Goal: Book appointment/travel/reservation

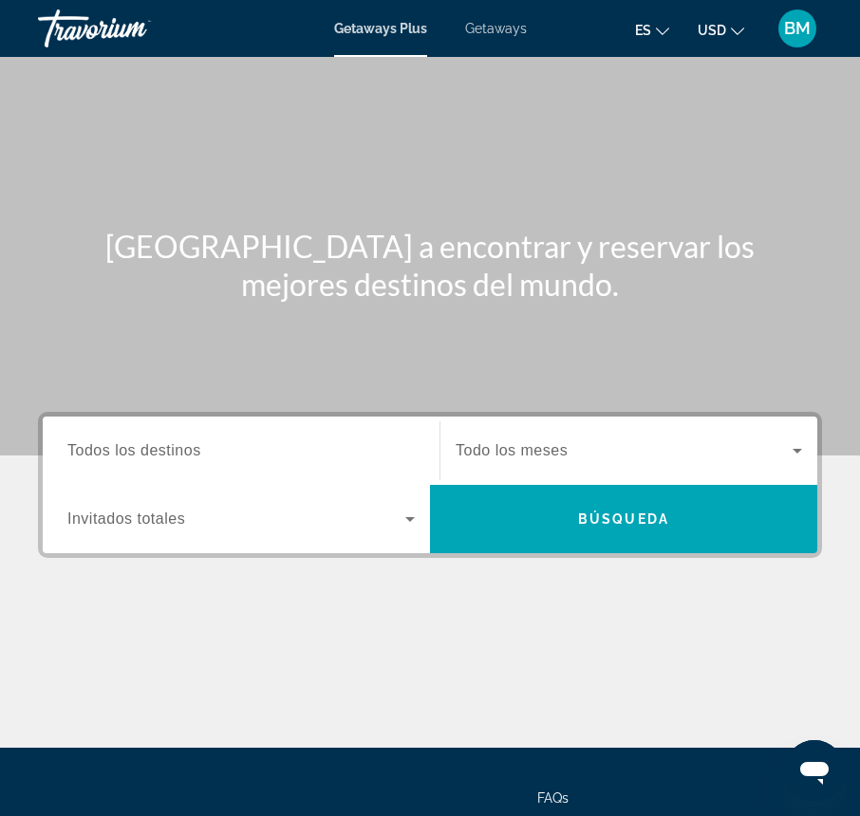
click at [156, 454] on span "Todos los destinos" at bounding box center [134, 450] width 134 height 16
click at [156, 454] on input "Destination Todos los destinos" at bounding box center [240, 451] width 347 height 23
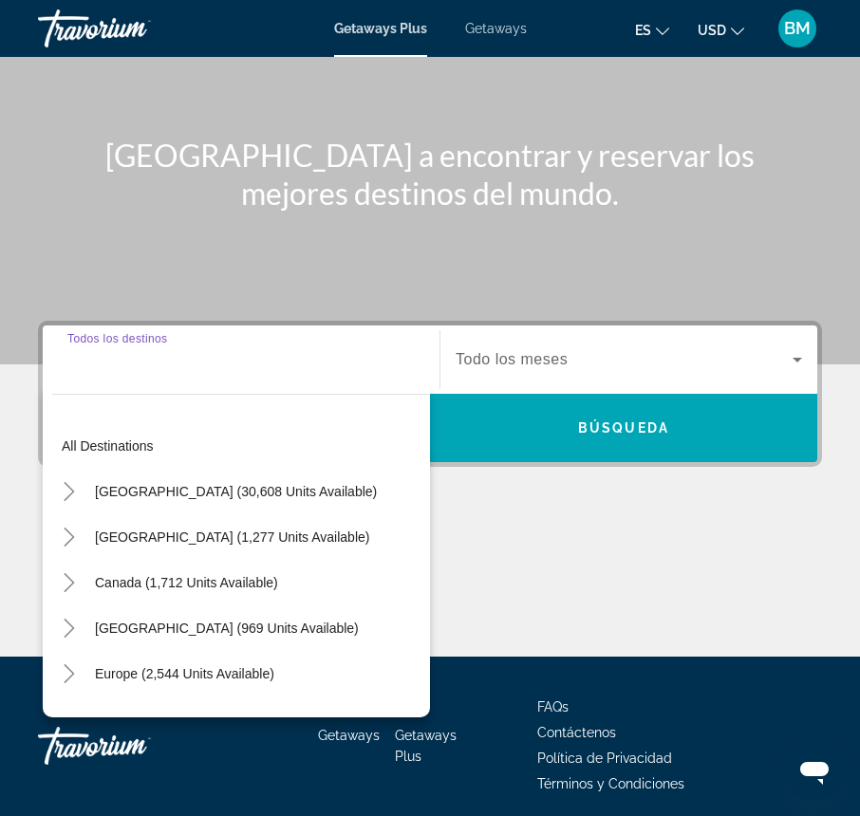
scroll to position [164, 0]
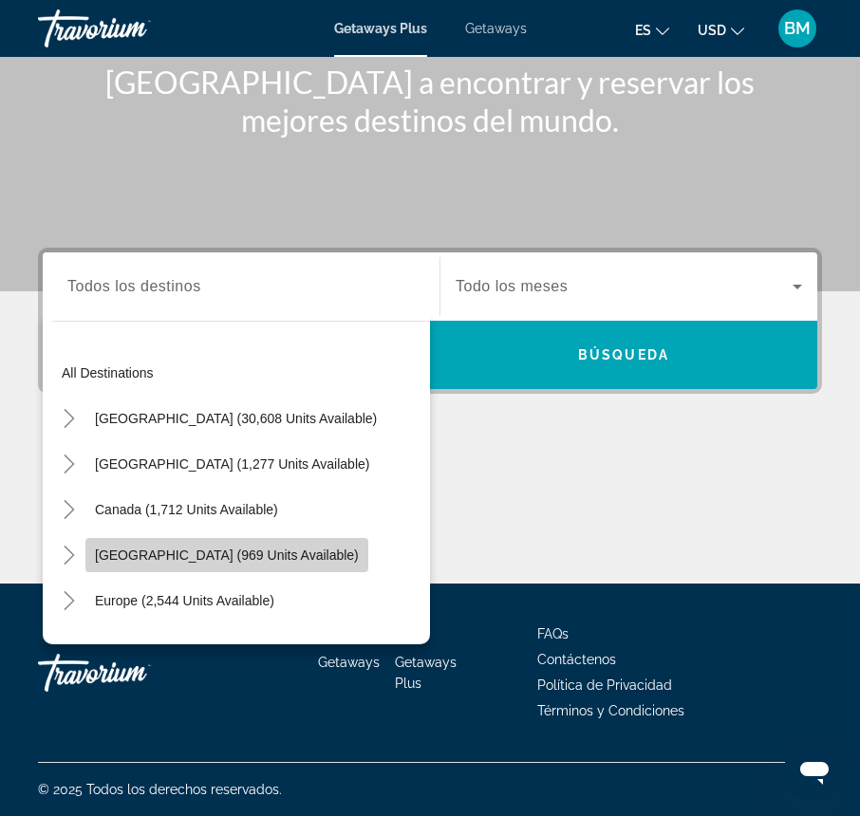
click at [206, 551] on span "[GEOGRAPHIC_DATA] (969 units available)" at bounding box center [227, 555] width 264 height 15
type input "**********"
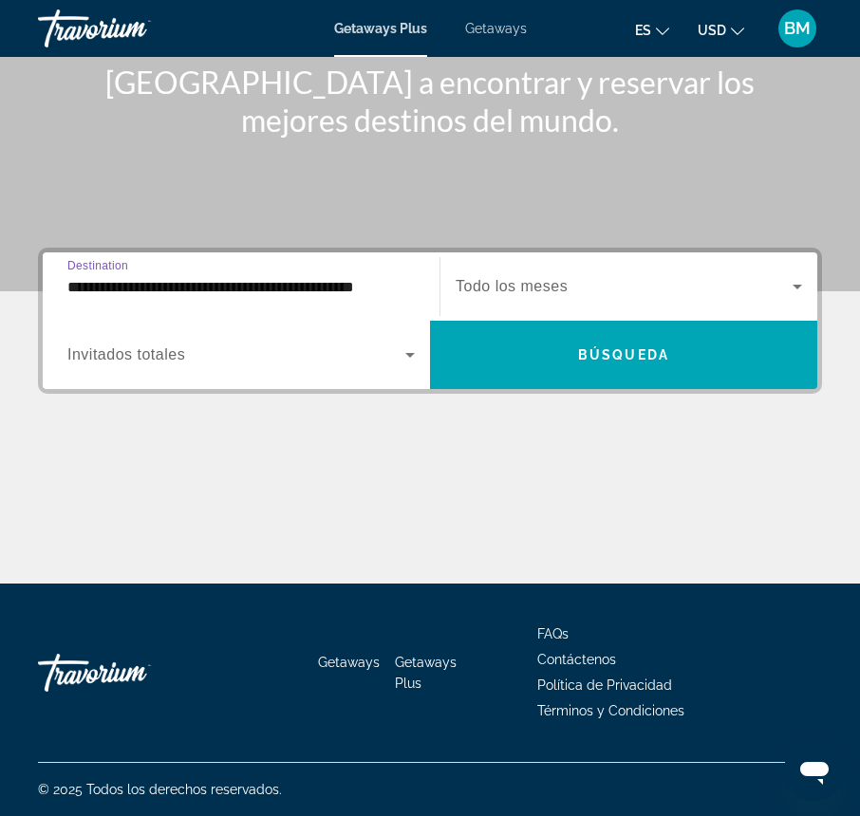
click at [191, 360] on span "Search widget" at bounding box center [236, 355] width 338 height 23
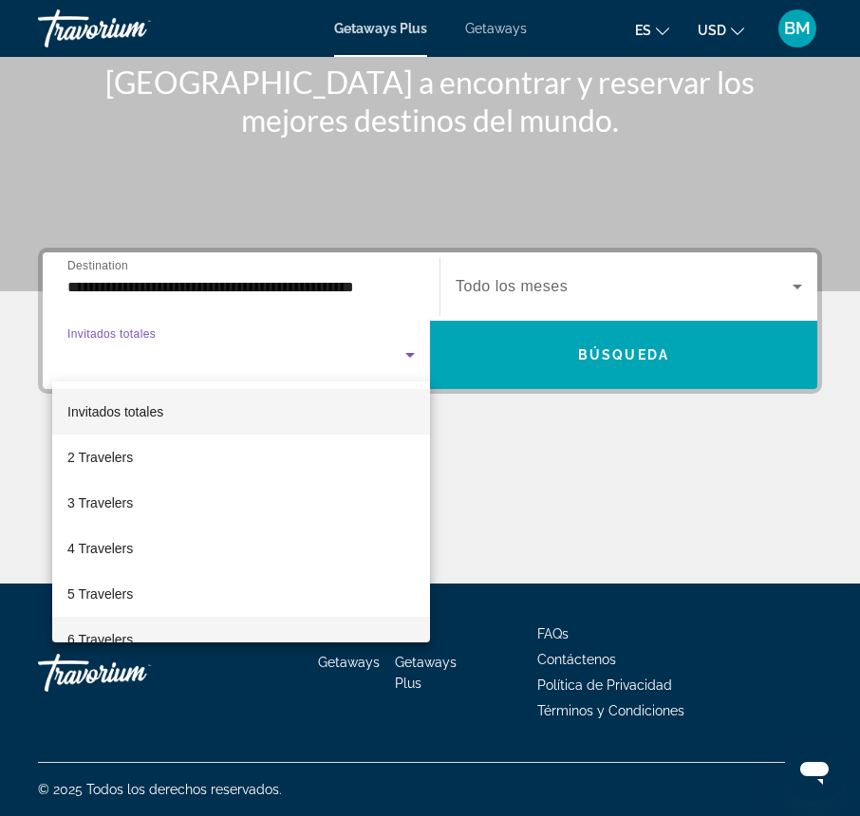
click at [103, 630] on span "6 Travelers" at bounding box center [99, 639] width 65 height 23
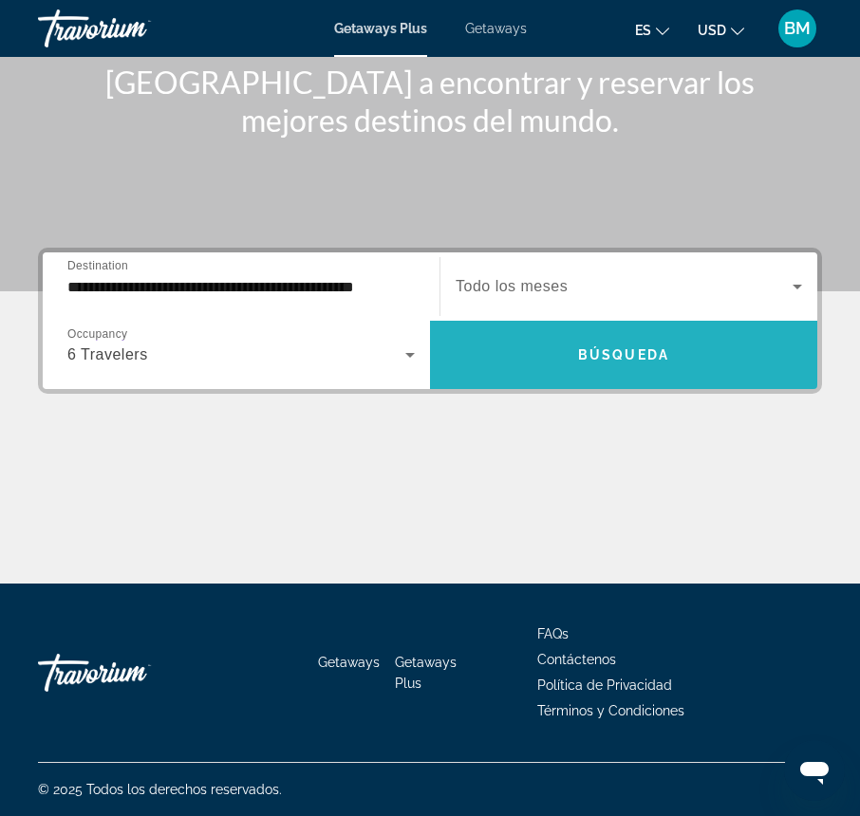
click at [651, 356] on span "Búsqueda" at bounding box center [623, 354] width 91 height 15
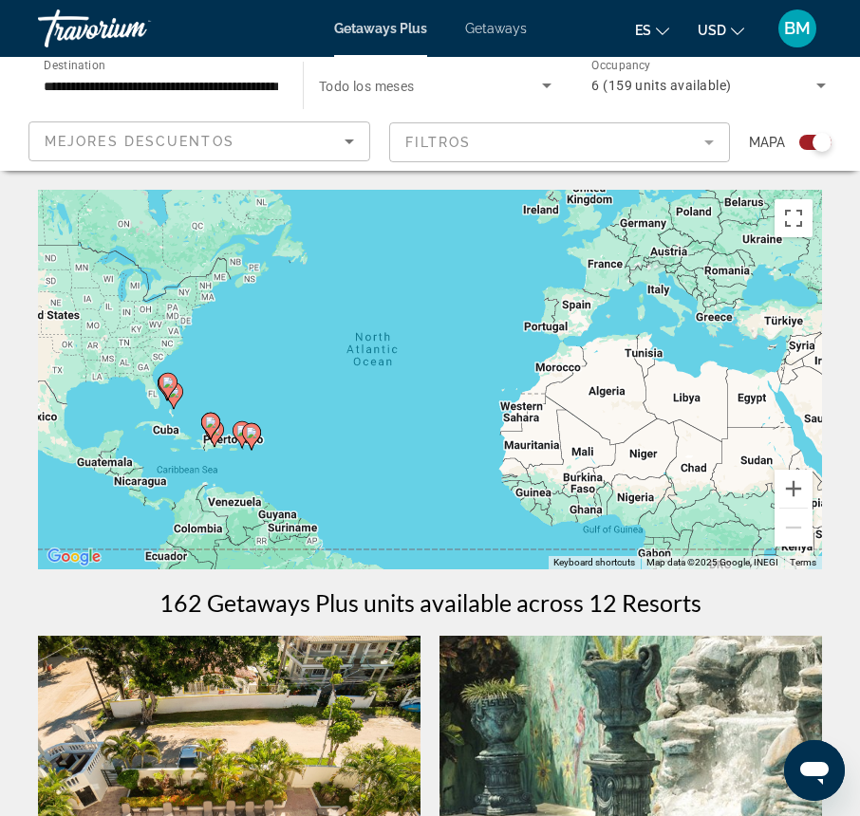
click at [264, 455] on div "To activate drag with keyboard, press Alt + Enter. Once in keyboard drag state,…" at bounding box center [430, 380] width 784 height 380
click at [264, 456] on div "To activate drag with keyboard, press Alt + Enter. Once in keyboard drag state,…" at bounding box center [430, 380] width 784 height 380
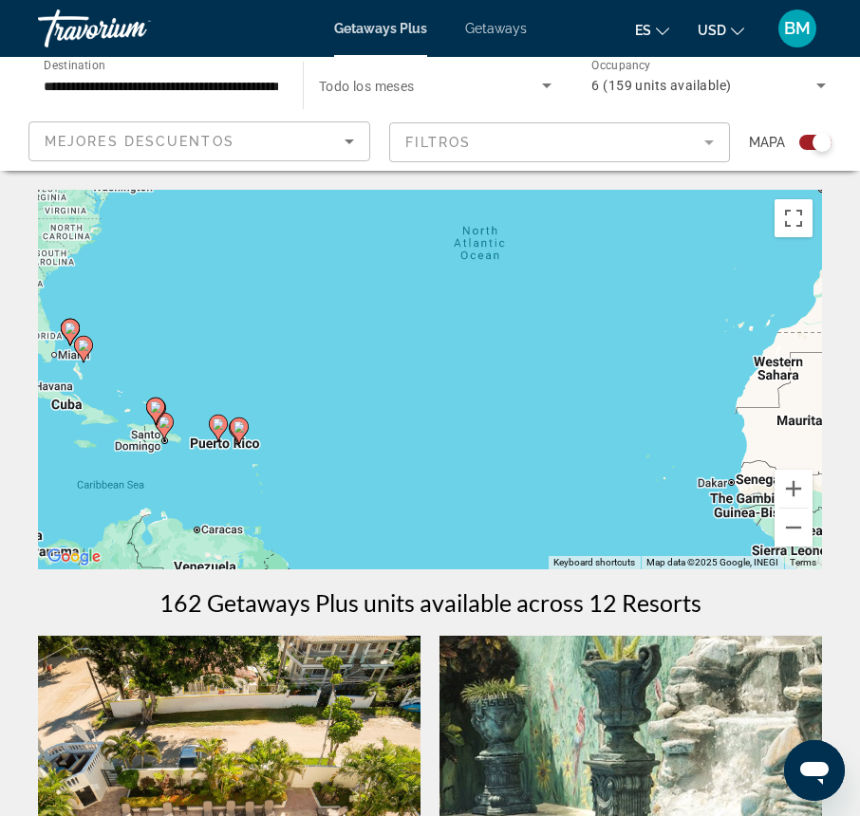
click at [303, 495] on div "To activate drag with keyboard, press Alt + Enter. Once in keyboard drag state,…" at bounding box center [430, 380] width 784 height 380
click at [301, 495] on div "To activate drag with keyboard, press Alt + Enter. Once in keyboard drag state,…" at bounding box center [430, 380] width 784 height 380
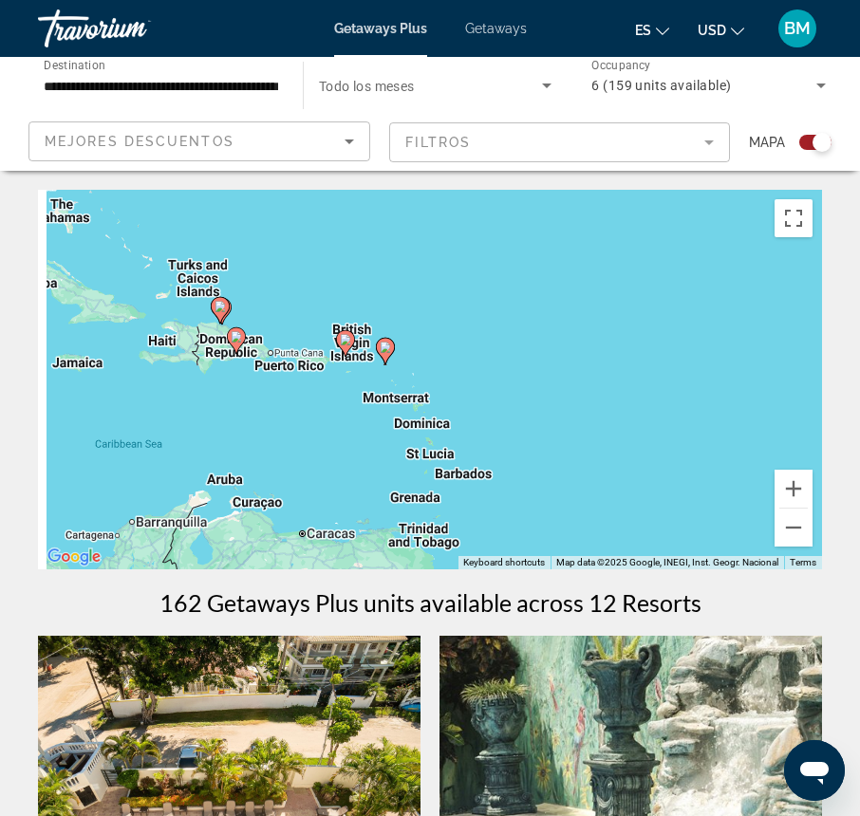
drag, startPoint x: 254, startPoint y: 453, endPoint x: 506, endPoint y: 398, distance: 257.5
click at [506, 398] on div "To activate drag with keyboard, press Alt + Enter. Once in keyboard drag state,…" at bounding box center [430, 380] width 784 height 380
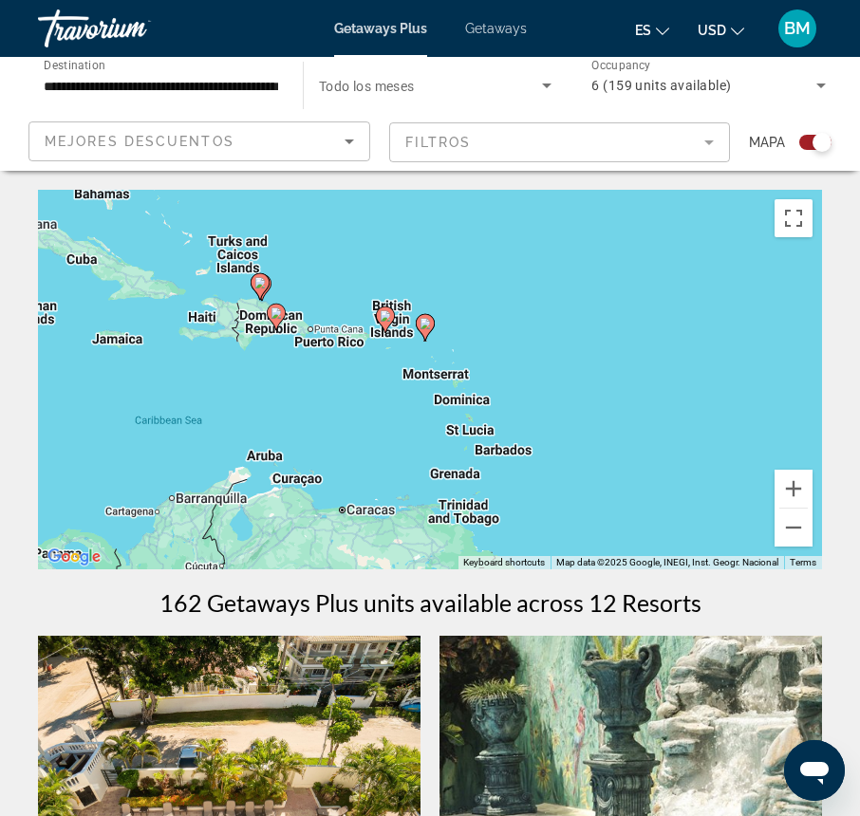
click at [284, 374] on div "To activate drag with keyboard, press Alt + Enter. Once in keyboard drag state,…" at bounding box center [430, 380] width 784 height 380
click at [283, 374] on div "To activate drag with keyboard, press Alt + Enter. Once in keyboard drag state,…" at bounding box center [430, 380] width 784 height 380
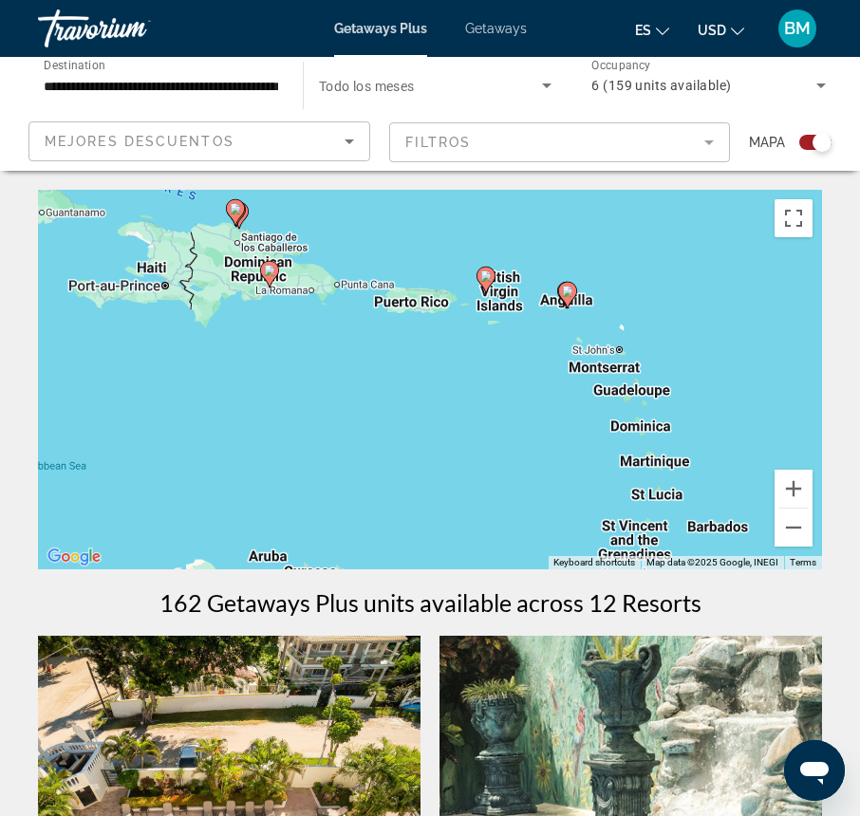
click at [289, 355] on div "To activate drag with keyboard, press Alt + Enter. Once in keyboard drag state,…" at bounding box center [430, 380] width 784 height 380
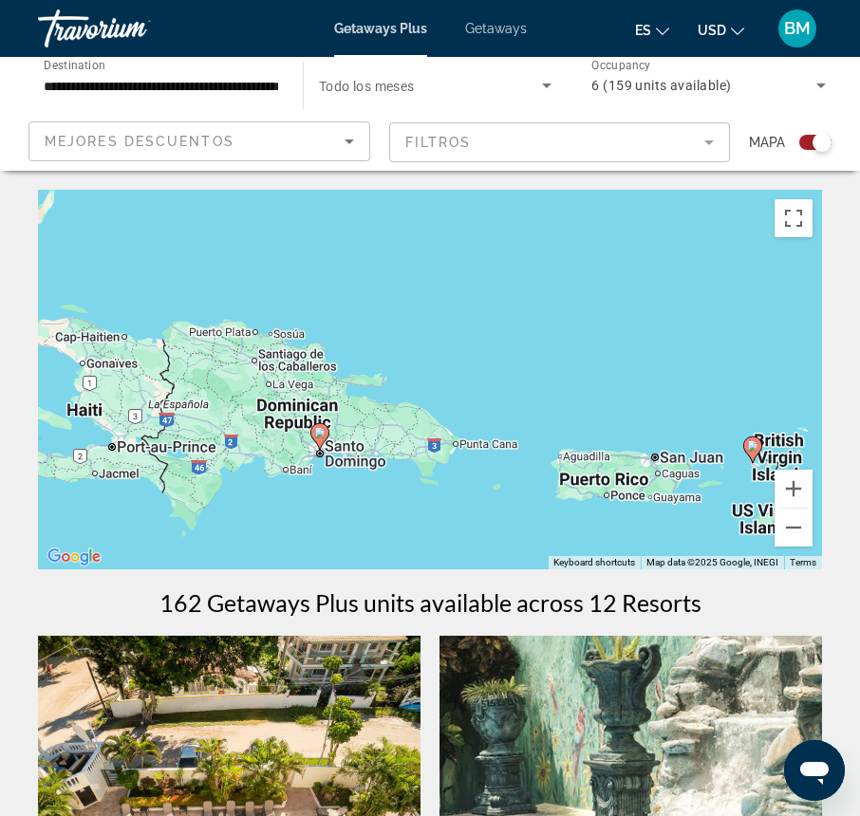
drag, startPoint x: 306, startPoint y: 289, endPoint x: 374, endPoint y: 519, distance: 240.6
click at [374, 519] on div "To activate drag with keyboard, press Alt + Enter. Once in keyboard drag state,…" at bounding box center [430, 380] width 784 height 380
click at [254, 312] on image "Main content" at bounding box center [252, 311] width 11 height 11
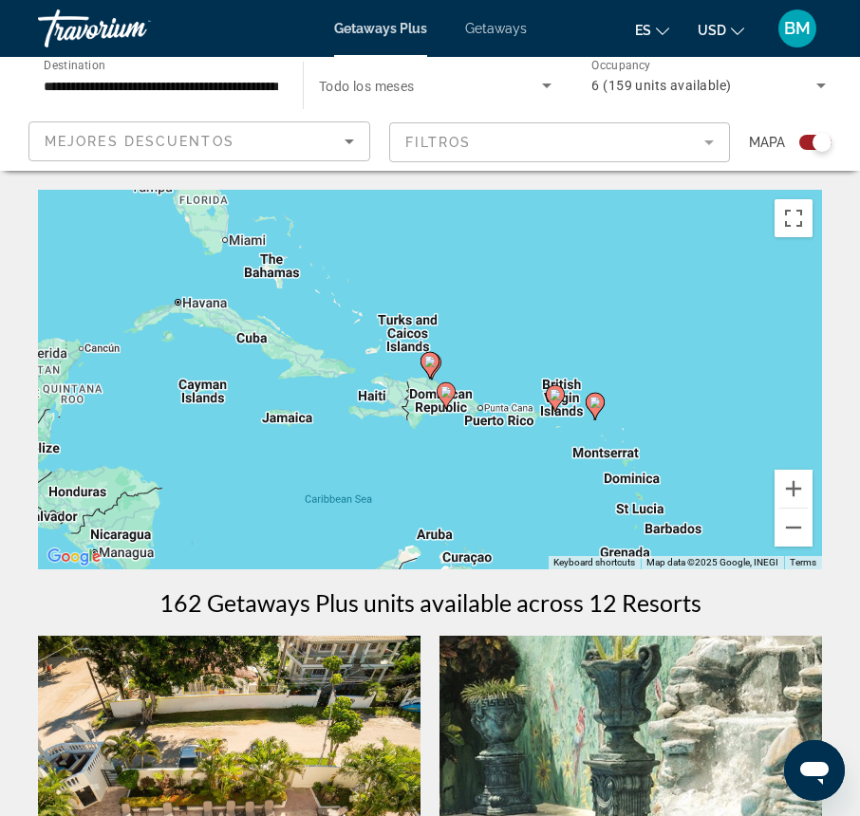
click at [434, 369] on icon "Main content" at bounding box center [429, 365] width 17 height 25
type input "**********"
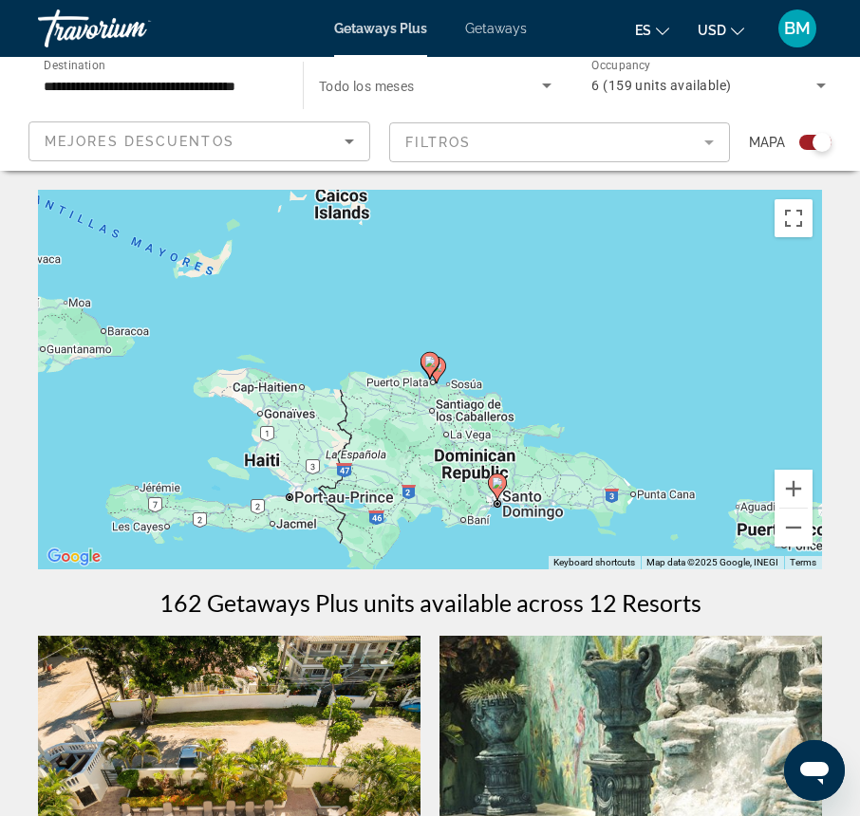
click at [495, 409] on div "To navigate, press the arrow keys. To activate drag with keyboard, press Alt + …" at bounding box center [430, 380] width 784 height 380
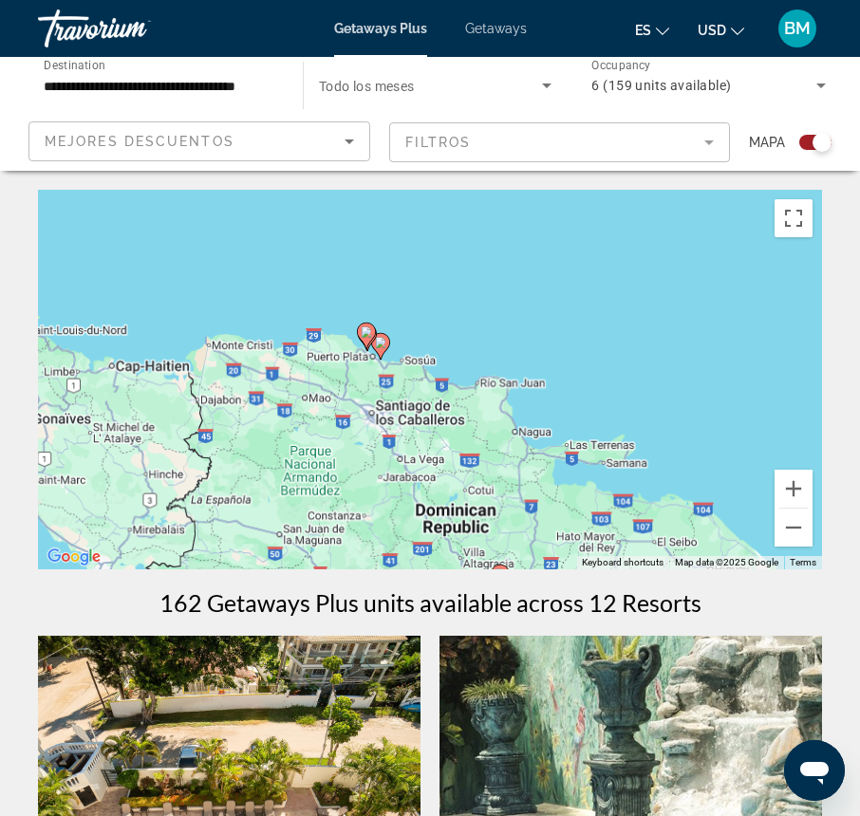
click at [495, 409] on div "To activate drag with keyboard, press Alt + Enter. Once in keyboard drag state,…" at bounding box center [430, 380] width 784 height 380
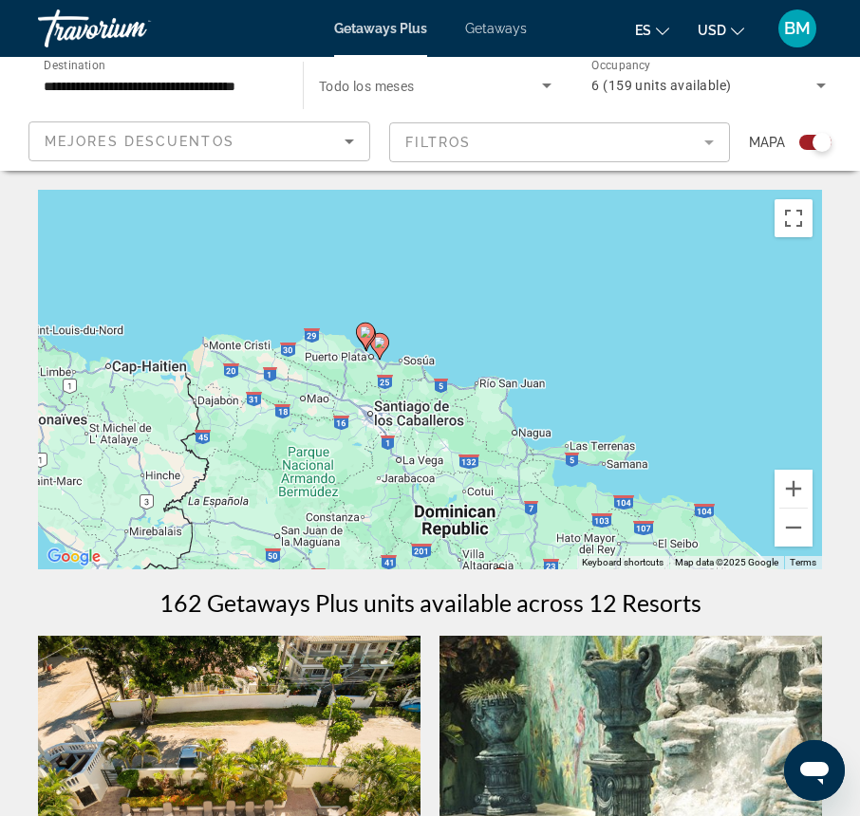
click at [379, 353] on icon "Main content" at bounding box center [379, 346] width 17 height 25
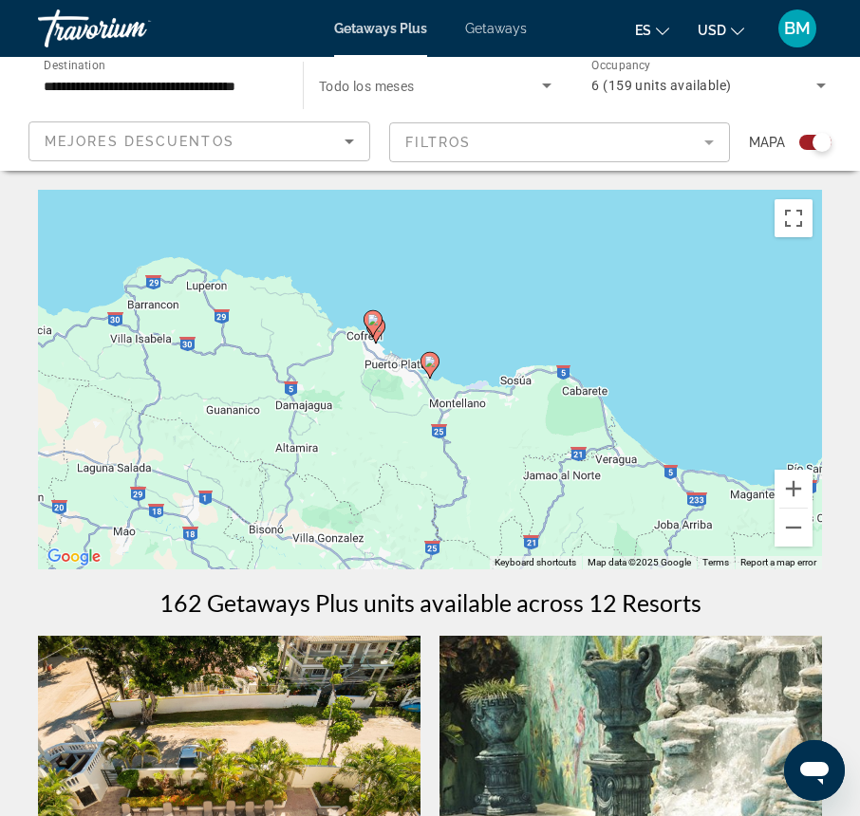
click at [432, 362] on image "Main content" at bounding box center [429, 361] width 11 height 11
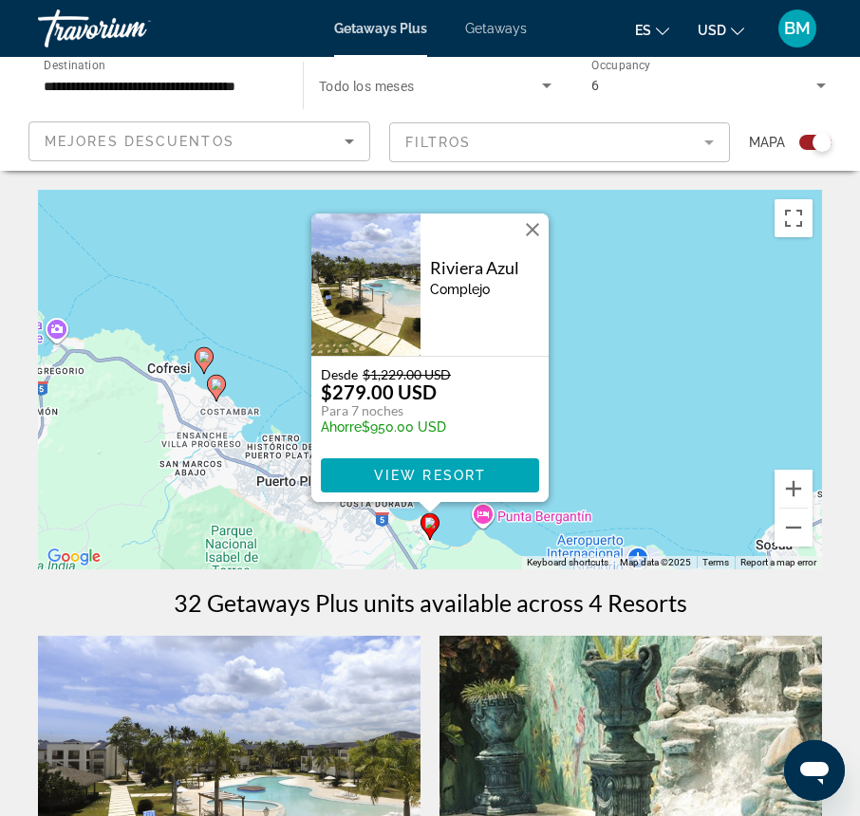
click at [223, 390] on icon "Main content" at bounding box center [216, 388] width 19 height 27
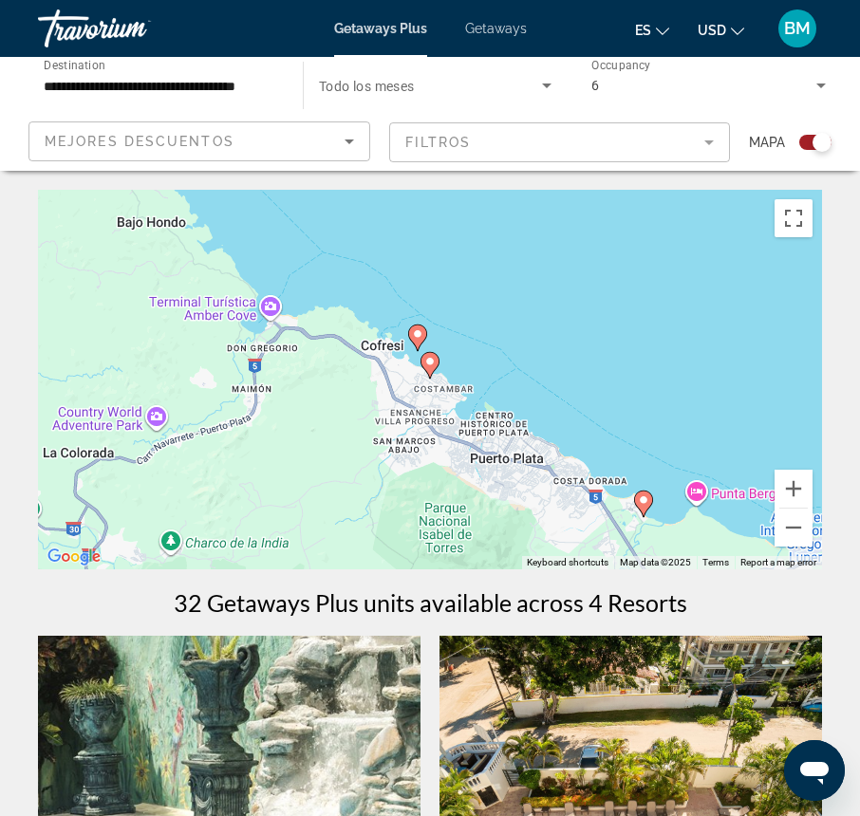
click at [432, 366] on image "Main content" at bounding box center [429, 361] width 11 height 11
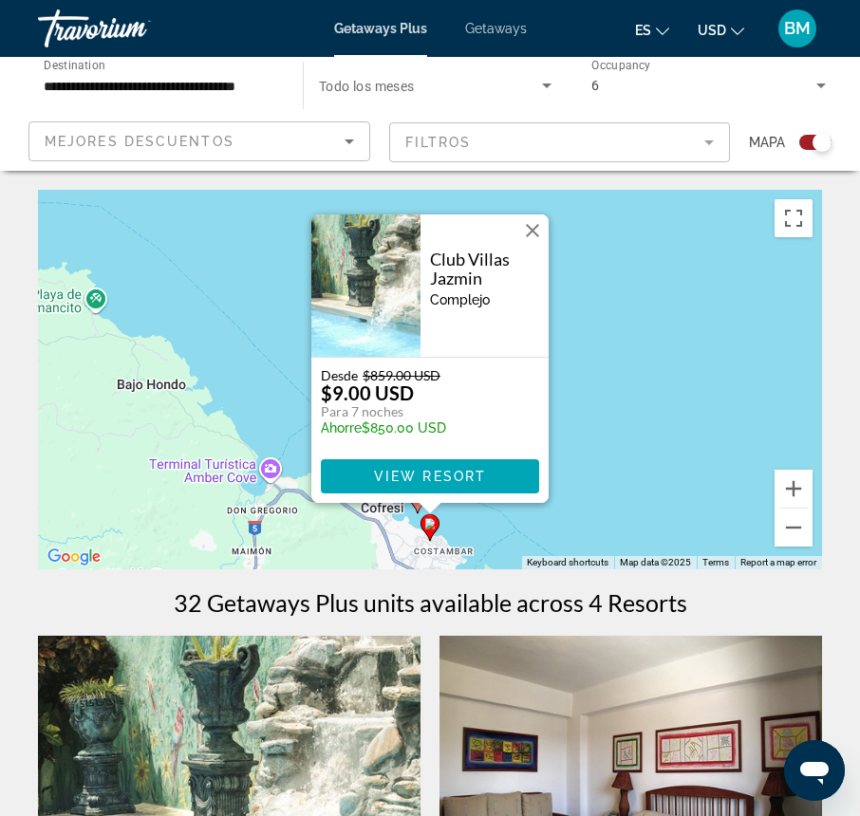
click at [622, 430] on div "To activate drag with keyboard, press Alt + Enter. Once in keyboard drag state,…" at bounding box center [430, 380] width 784 height 380
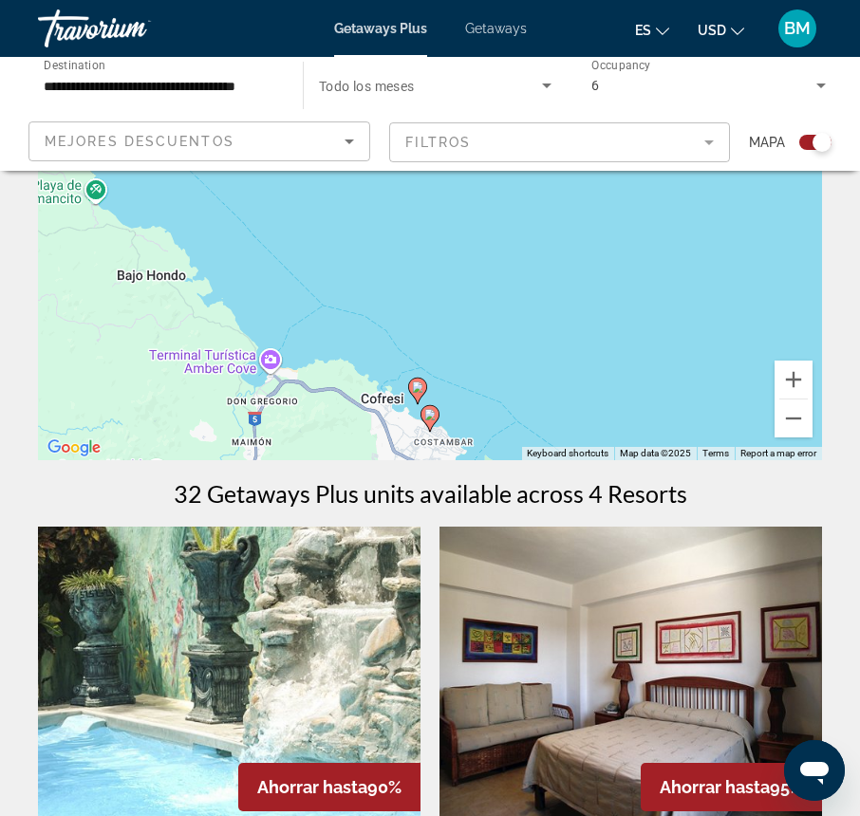
scroll to position [190, 0]
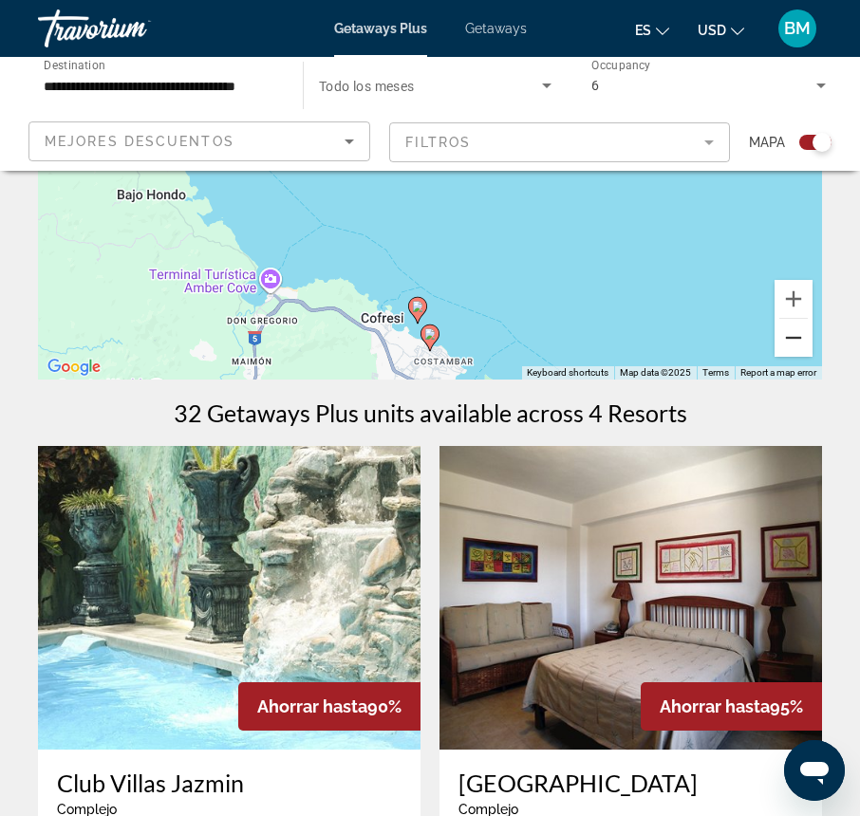
click at [797, 342] on button "Zoom out" at bounding box center [794, 338] width 38 height 38
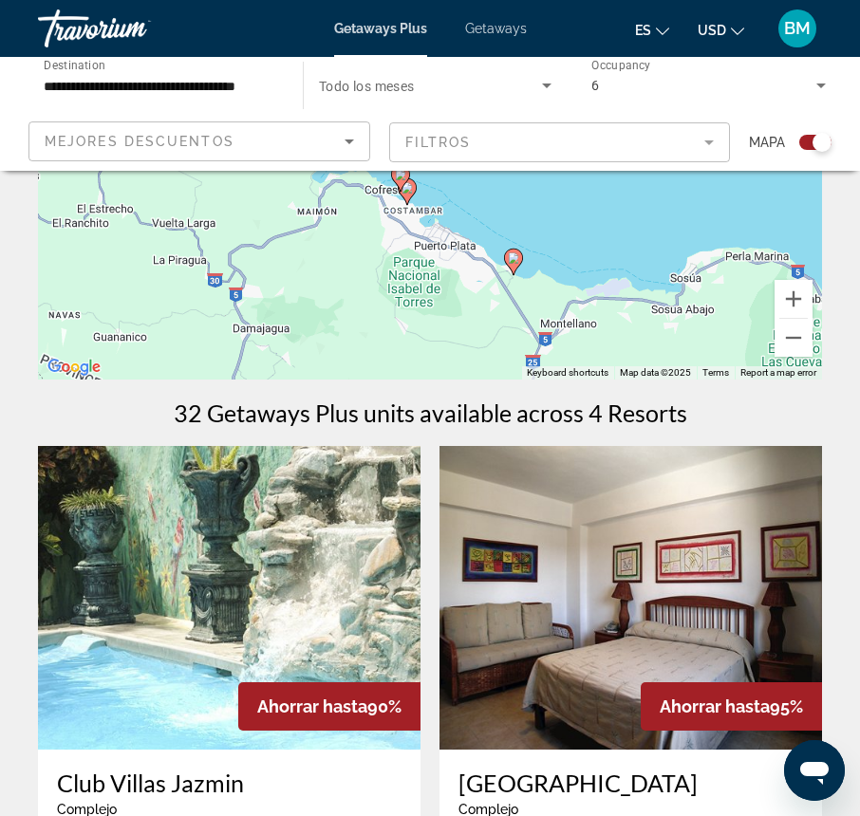
drag, startPoint x: 567, startPoint y: 297, endPoint x: 543, endPoint y: 225, distance: 75.9
click at [543, 225] on div "To activate drag with keyboard, press Alt + Enter. Once in keyboard drag state,…" at bounding box center [430, 190] width 784 height 380
click at [514, 261] on image "Main content" at bounding box center [513, 257] width 11 height 11
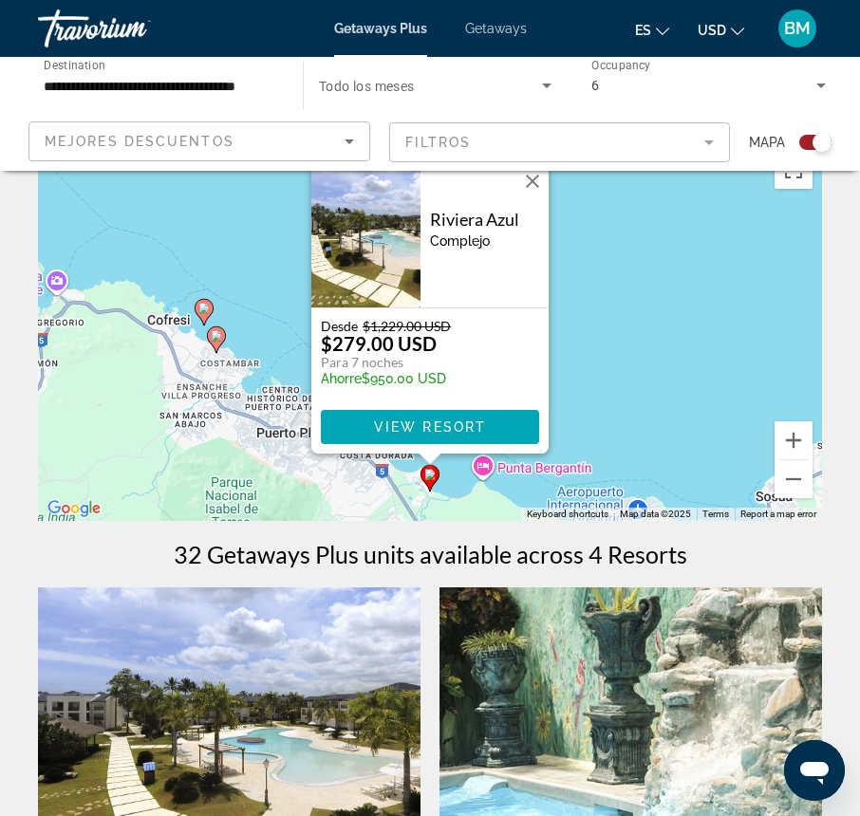
scroll to position [0, 0]
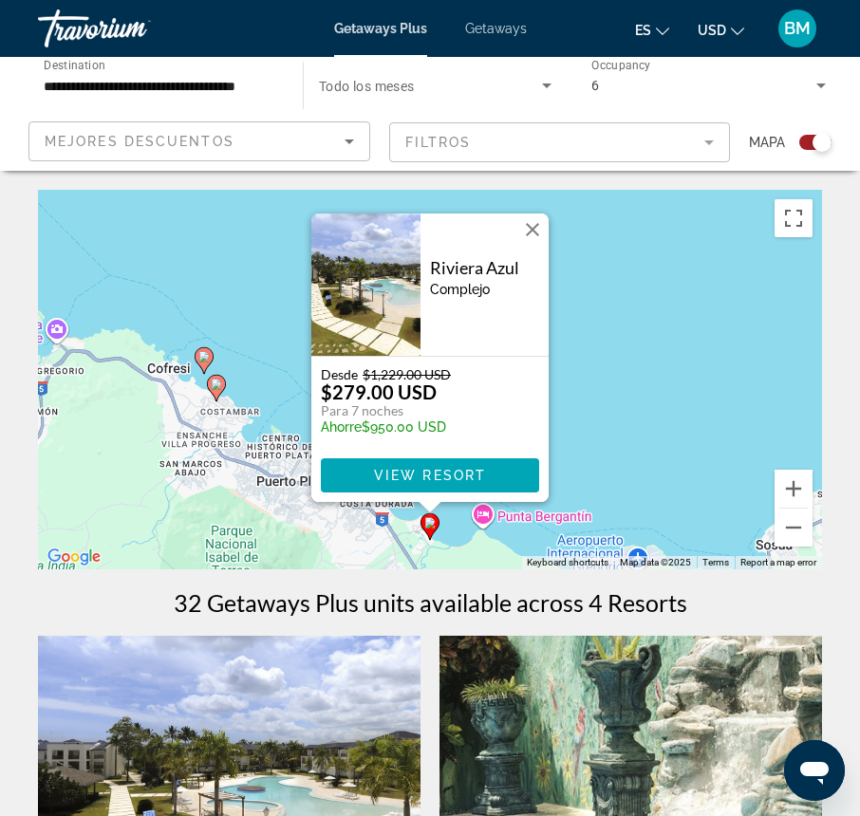
click at [205, 359] on image "Main content" at bounding box center [203, 356] width 11 height 11
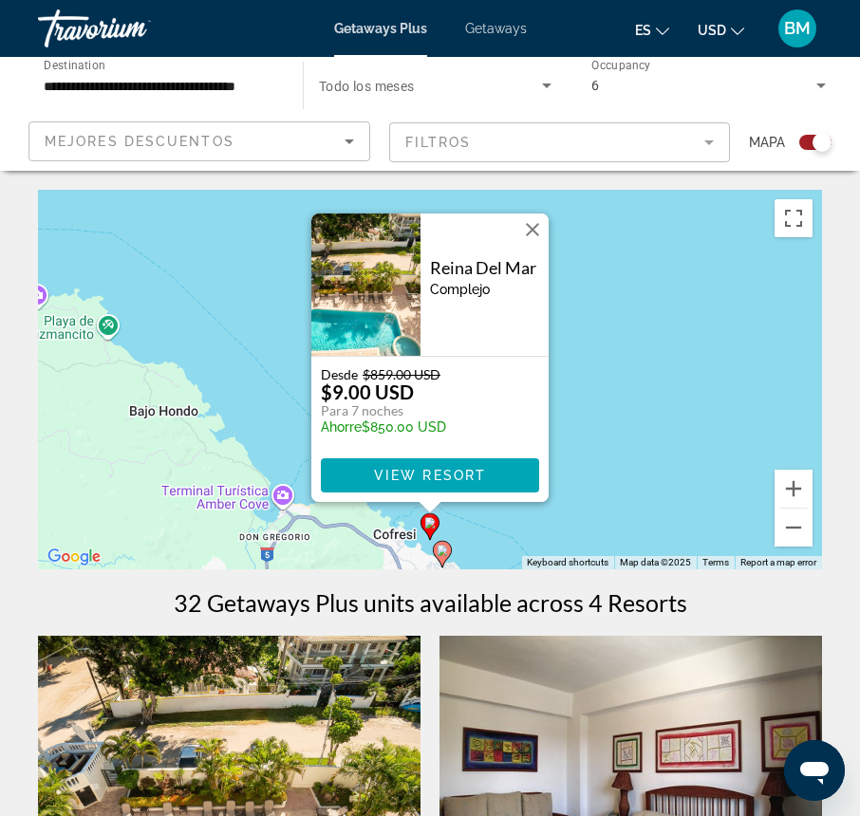
click at [440, 551] on image "Main content" at bounding box center [442, 550] width 11 height 11
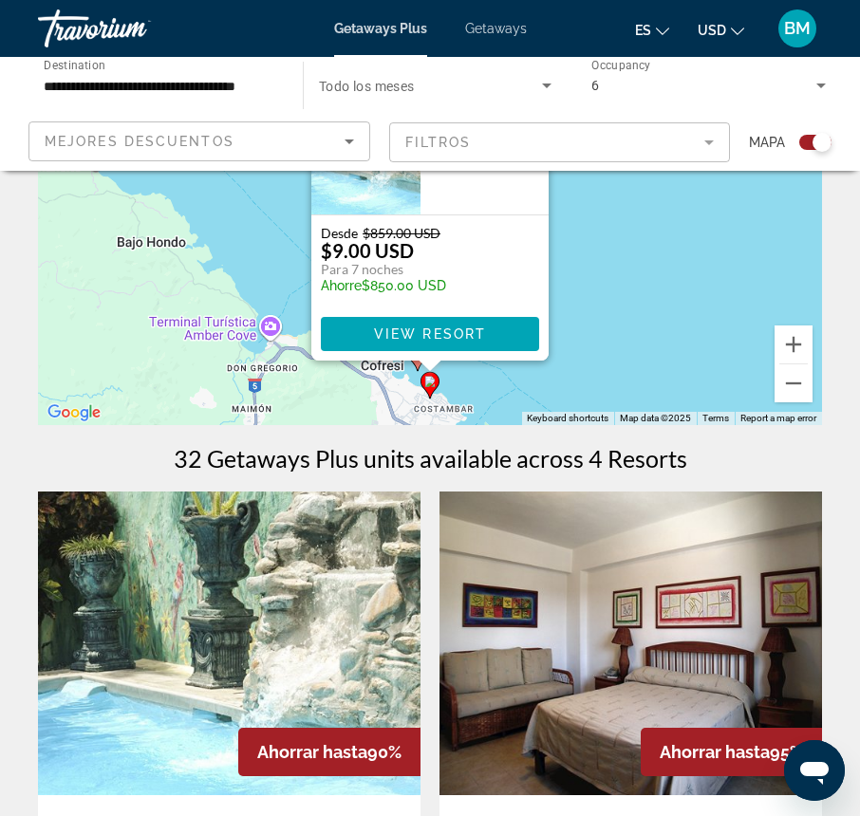
scroll to position [380, 0]
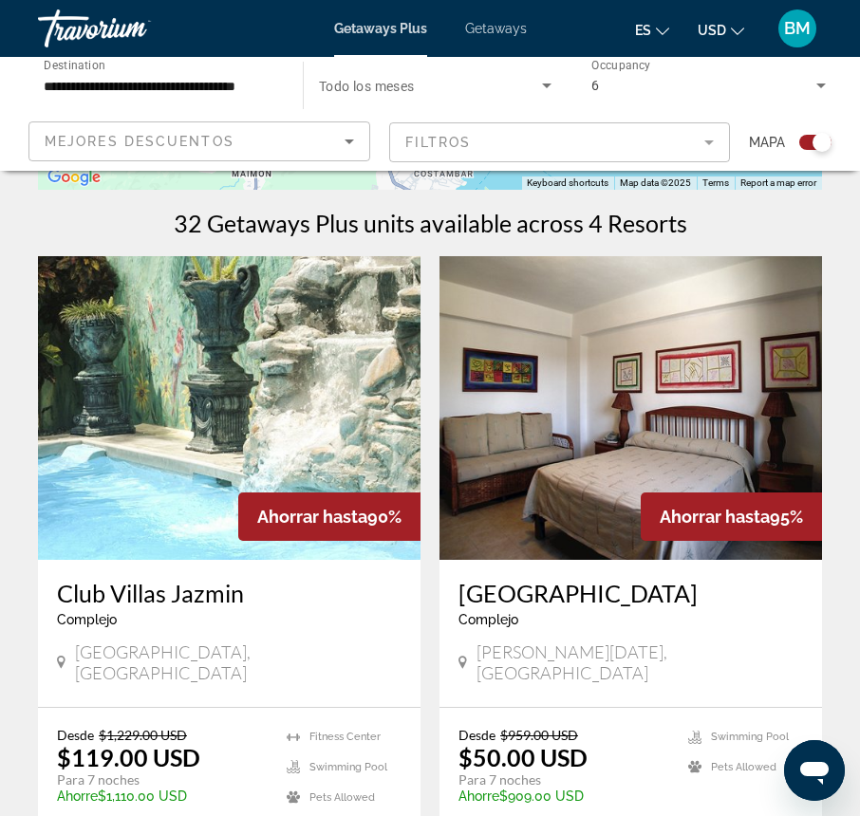
drag, startPoint x: 58, startPoint y: 591, endPoint x: 243, endPoint y: 598, distance: 185.2
click at [243, 598] on div "Club Villas Jazmin Complejo - Este es un resort solo para adultos [GEOGRAPHIC_D…" at bounding box center [229, 633] width 383 height 147
drag, startPoint x: 243, startPoint y: 598, endPoint x: 206, endPoint y: 596, distance: 37.1
copy h3 "Club Villas Jazmin"
click at [570, 596] on h3 "[GEOGRAPHIC_DATA]" at bounding box center [630, 593] width 345 height 28
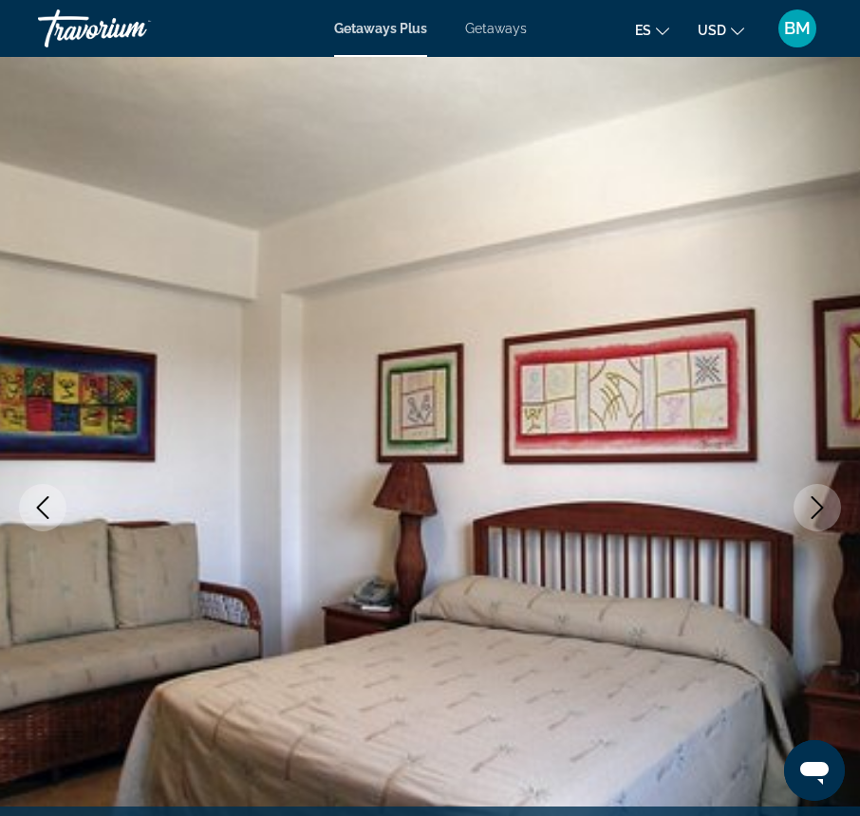
click at [814, 505] on icon "Next image" at bounding box center [817, 507] width 23 height 23
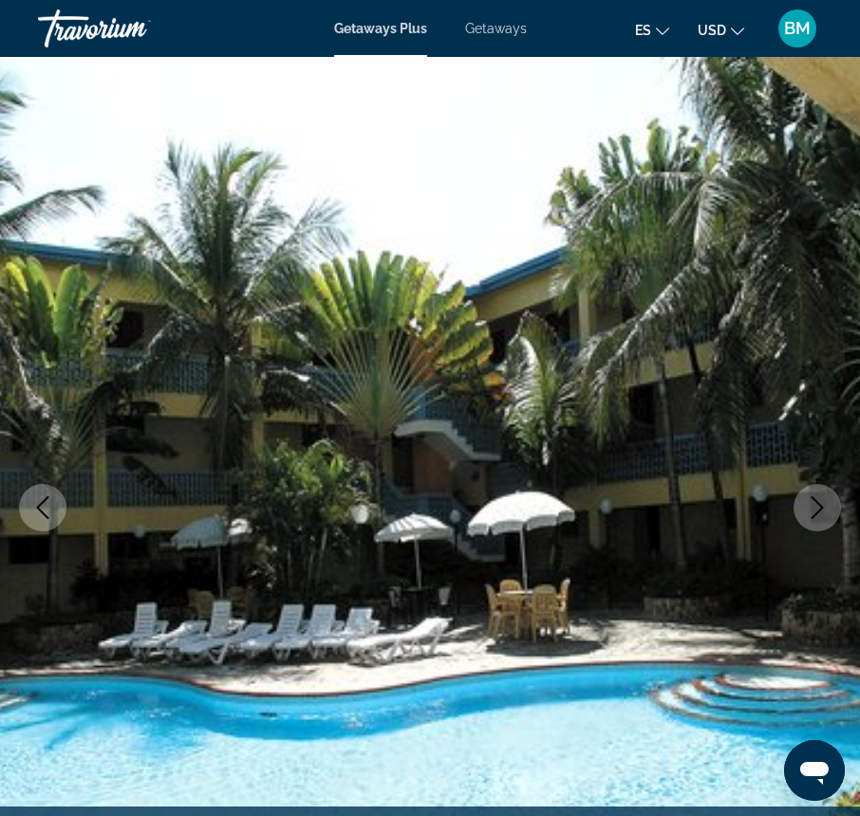
click at [814, 505] on icon "Next image" at bounding box center [817, 507] width 23 height 23
